Goal: Navigation & Orientation: Find specific page/section

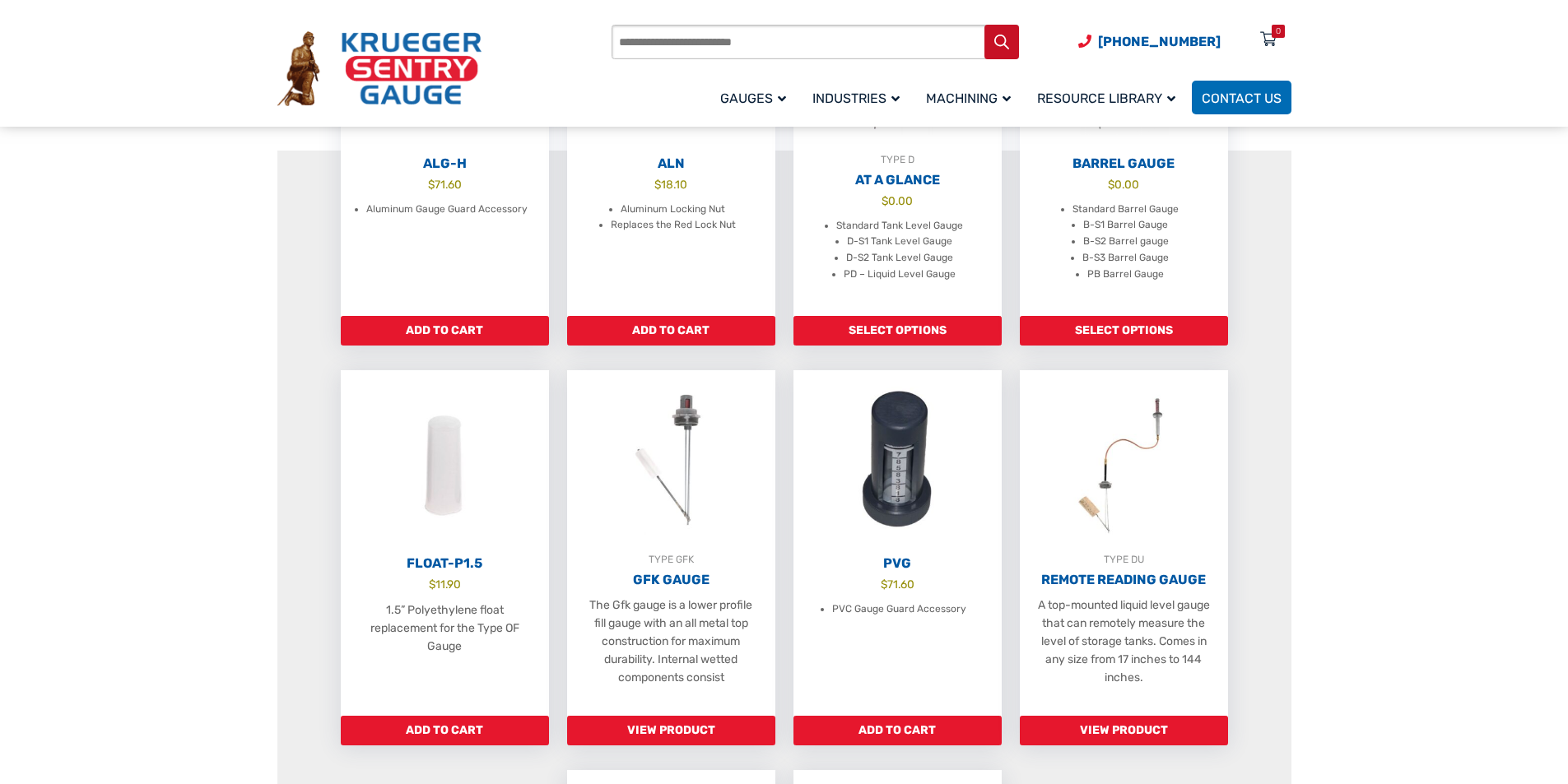
scroll to position [494, 0]
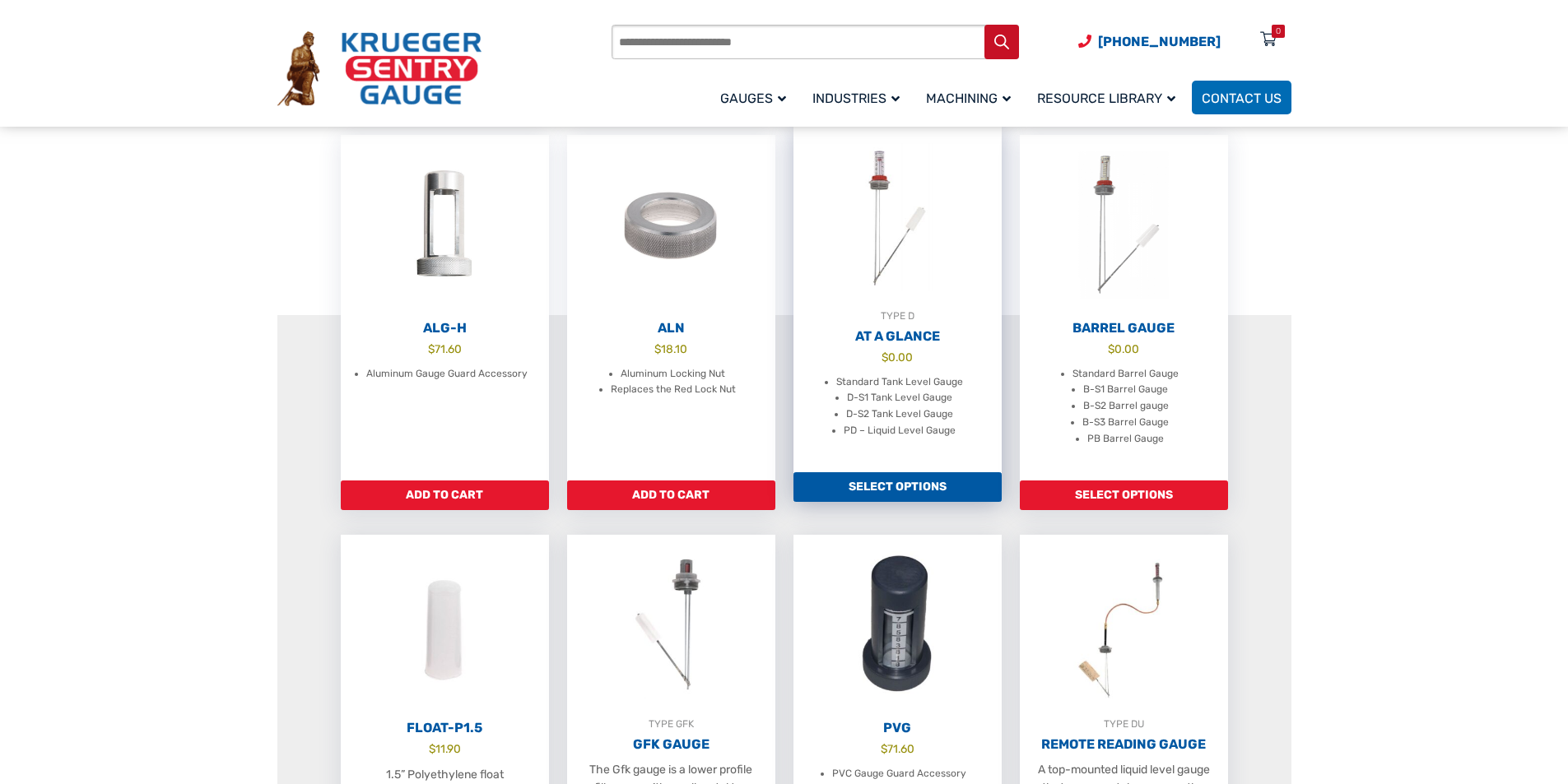
click at [877, 363] on link "TYPE D At A Glance $ 0.00 Standard Tank Level Gauge D-S1 Tank Level Gauge D-S2 …" at bounding box center [897, 299] width 208 height 345
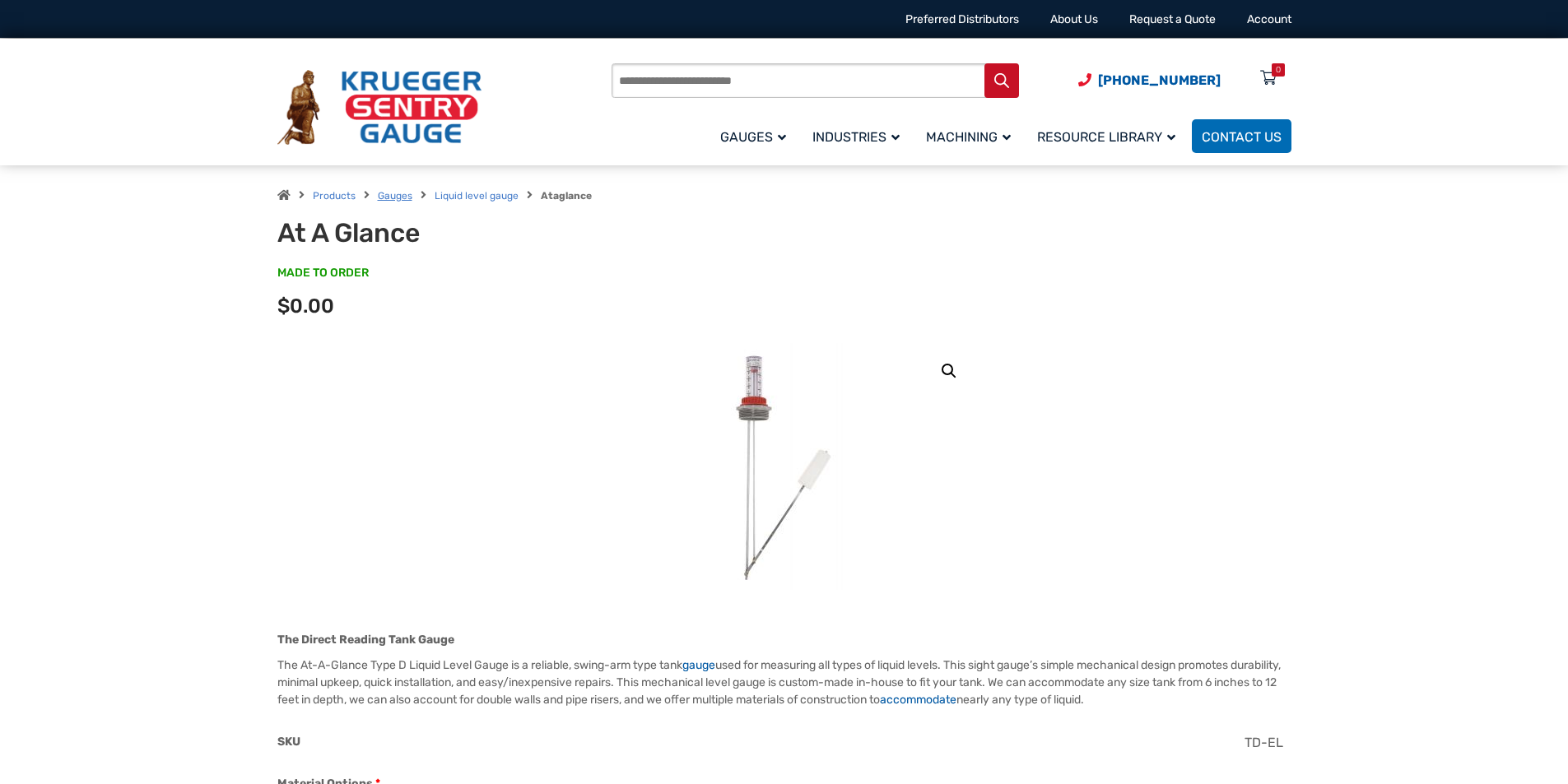
click at [386, 191] on link "Gauges" at bounding box center [394, 196] width 35 height 12
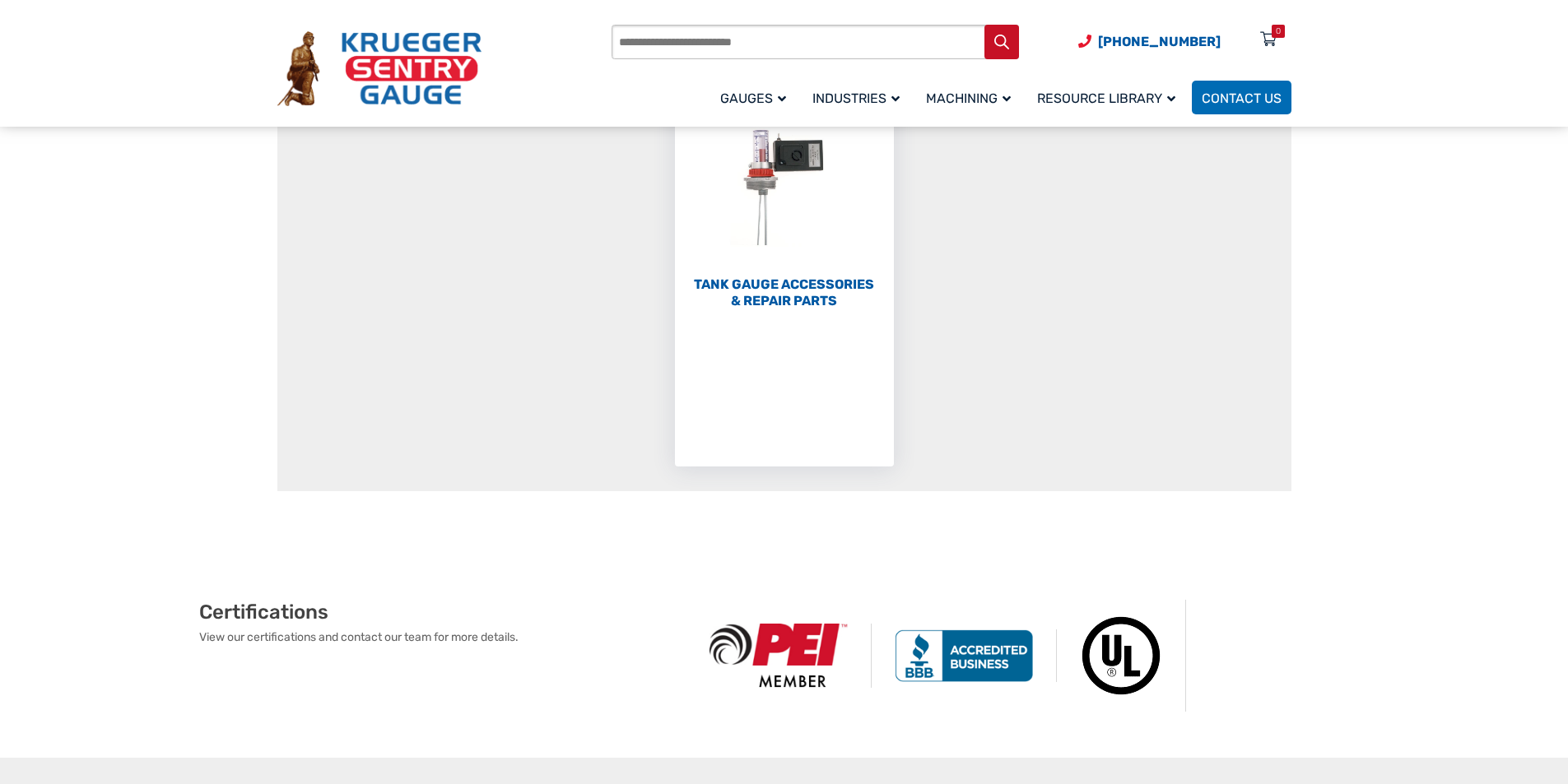
scroll to position [329, 0]
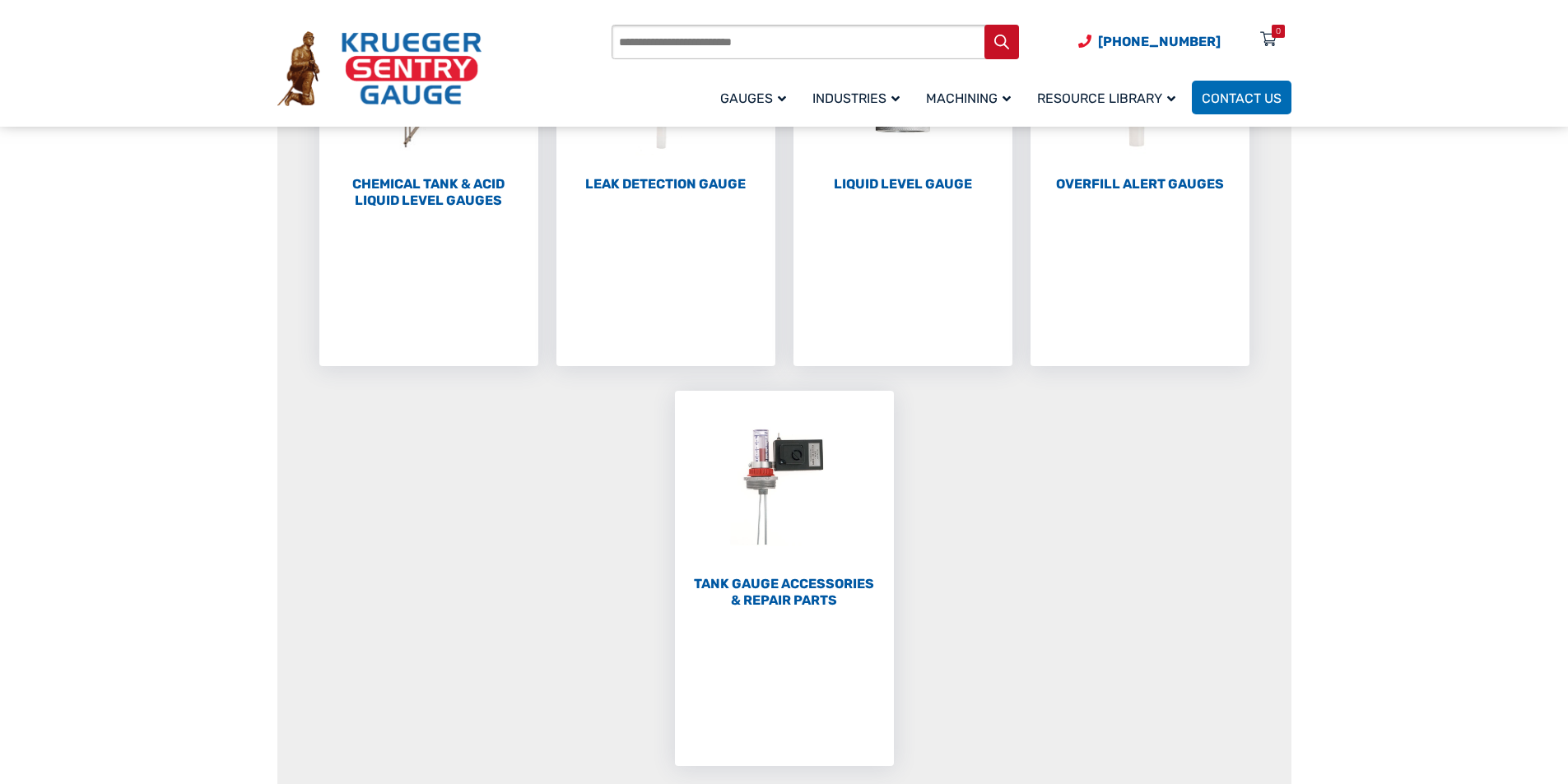
drag, startPoint x: 1336, startPoint y: 449, endPoint x: 1330, endPoint y: 438, distance: 12.5
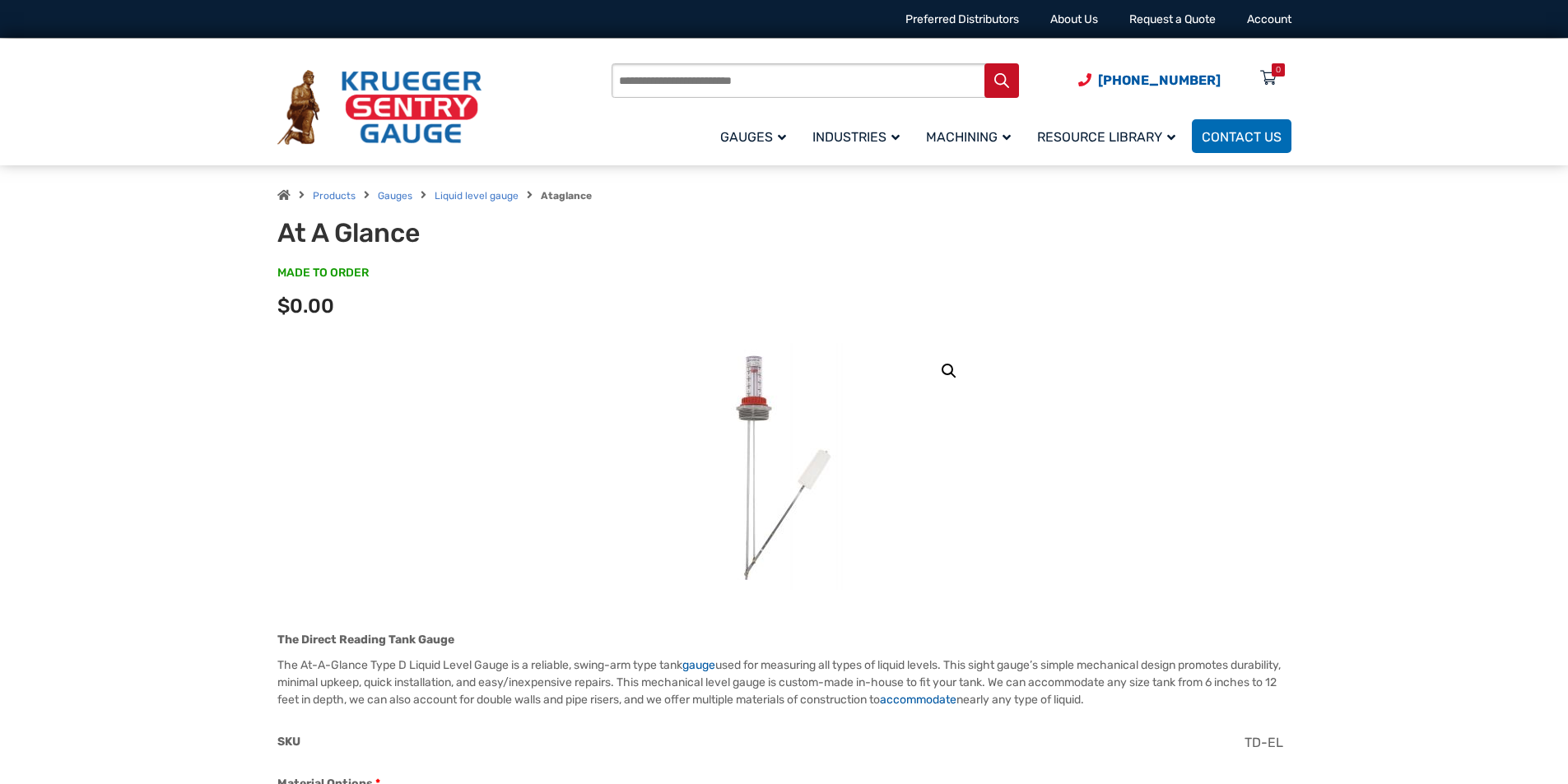
drag, startPoint x: 586, startPoint y: 383, endPoint x: 513, endPoint y: 363, distance: 75.7
